Goal: Transaction & Acquisition: Purchase product/service

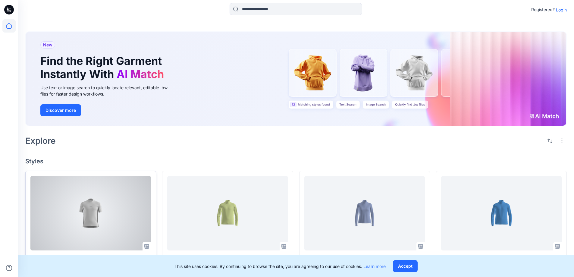
click at [110, 210] on div at bounding box center [90, 213] width 120 height 74
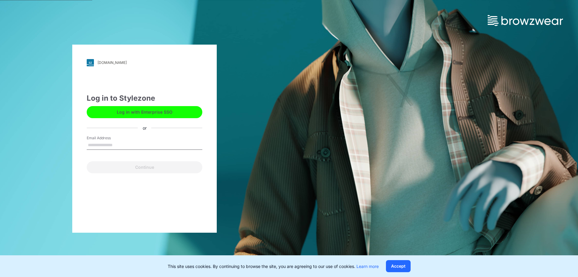
drag, startPoint x: 111, startPoint y: 145, endPoint x: 114, endPoint y: 148, distance: 3.6
click at [111, 145] on input "Email Address" at bounding box center [145, 145] width 116 height 9
type input "**********"
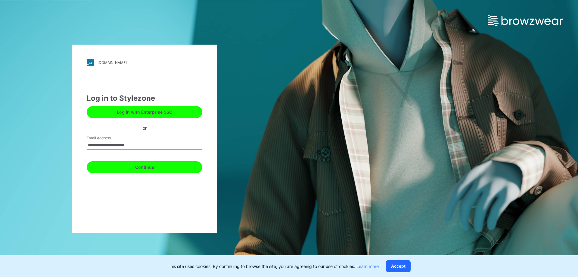
click at [165, 169] on button "Continue" at bounding box center [145, 167] width 116 height 12
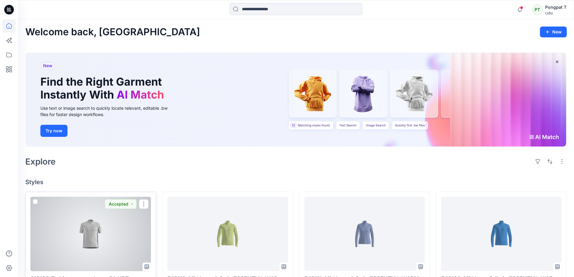
click at [77, 230] on div at bounding box center [90, 234] width 120 height 74
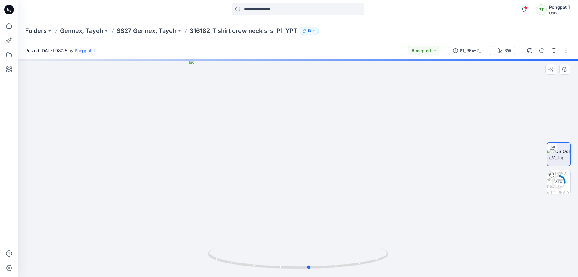
drag, startPoint x: 386, startPoint y: 248, endPoint x: 398, endPoint y: 254, distance: 13.3
click at [398, 254] on div at bounding box center [298, 168] width 560 height 218
drag, startPoint x: 335, startPoint y: 90, endPoint x: 317, endPoint y: 219, distance: 130.1
click at [317, 219] on img at bounding box center [279, 127] width 632 height 298
drag, startPoint x: 318, startPoint y: 131, endPoint x: 341, endPoint y: 145, distance: 26.9
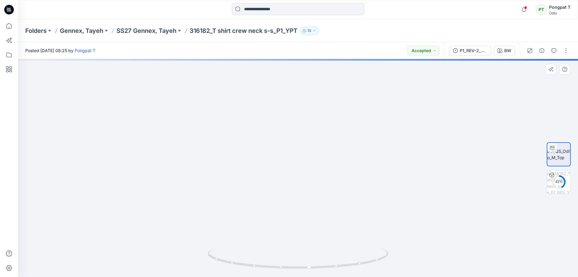
click at [341, 145] on img at bounding box center [300, 140] width 632 height 272
drag, startPoint x: 349, startPoint y: 260, endPoint x: 292, endPoint y: 263, distance: 57.0
click at [292, 263] on icon at bounding box center [299, 258] width 182 height 23
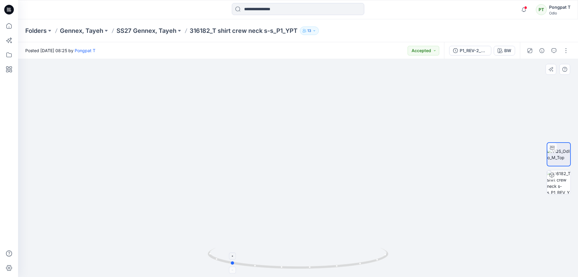
drag, startPoint x: 381, startPoint y: 258, endPoint x: 365, endPoint y: 258, distance: 16.6
click at [365, 258] on icon at bounding box center [299, 258] width 182 height 23
drag, startPoint x: 340, startPoint y: 213, endPoint x: 343, endPoint y: 160, distance: 52.5
click at [343, 160] on div at bounding box center [298, 168] width 560 height 218
drag, startPoint x: 306, startPoint y: 264, endPoint x: 389, endPoint y: 252, distance: 84.0
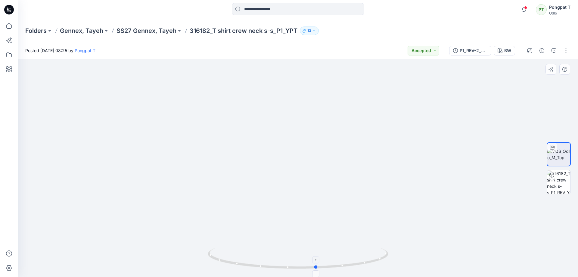
click at [389, 252] on icon at bounding box center [299, 258] width 182 height 23
drag, startPoint x: 462, startPoint y: 191, endPoint x: 366, endPoint y: 244, distance: 109.5
click at [462, 191] on div at bounding box center [298, 168] width 560 height 218
